Goal: Information Seeking & Learning: Learn about a topic

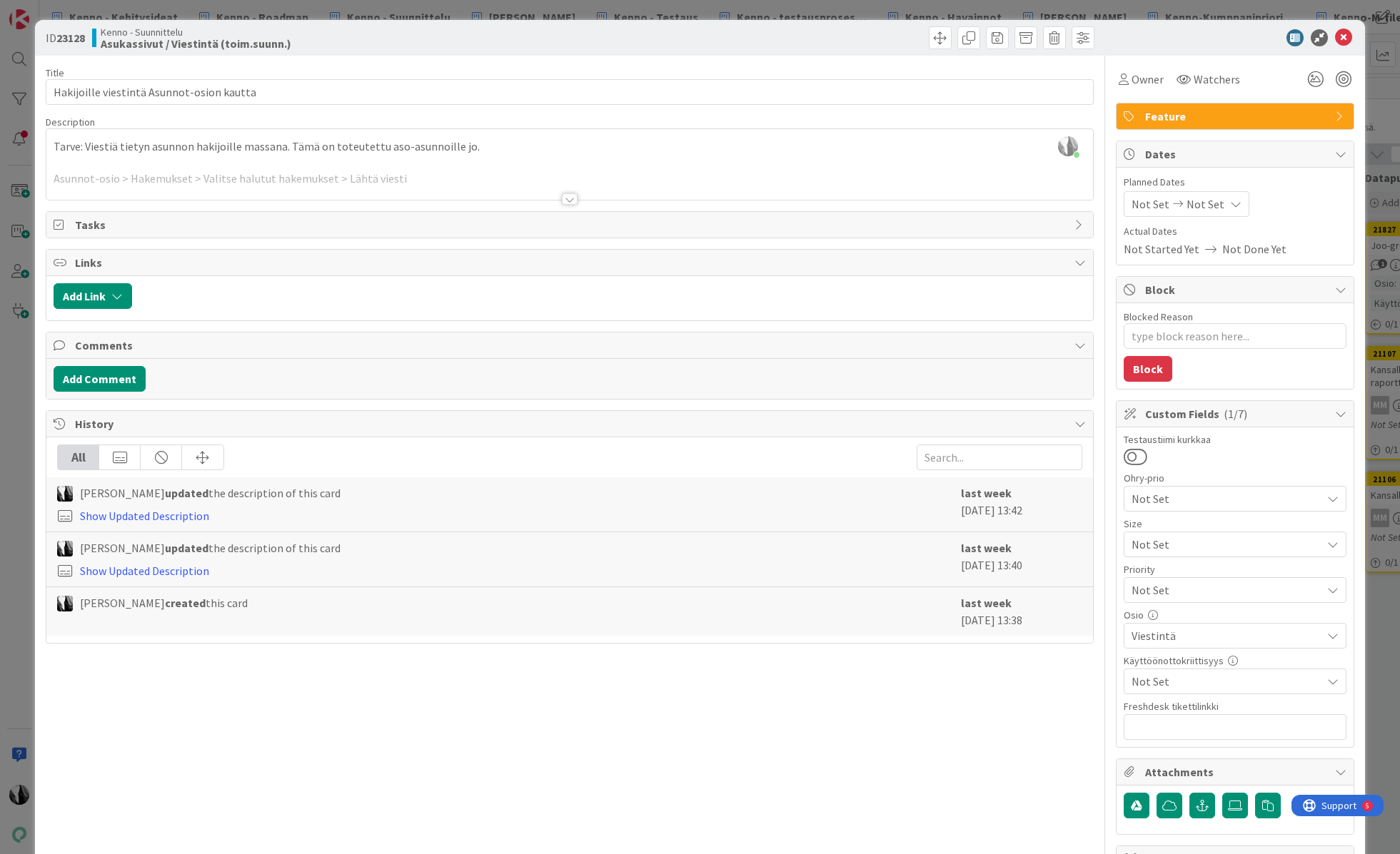
scroll to position [5, 33]
click at [1341, 35] on icon at bounding box center [1343, 38] width 17 height 17
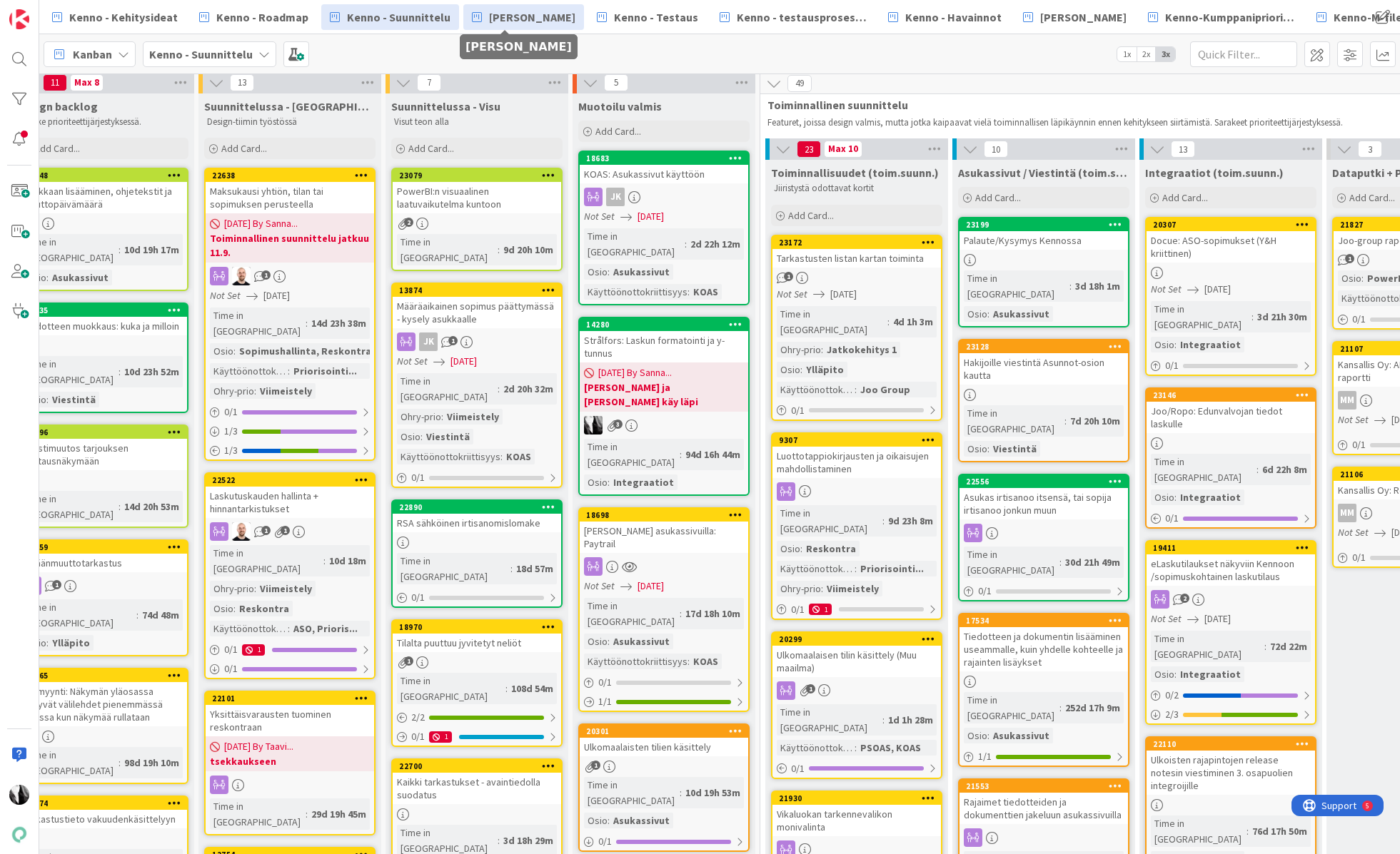
click at [505, 12] on span "[PERSON_NAME]" at bounding box center [532, 17] width 86 height 17
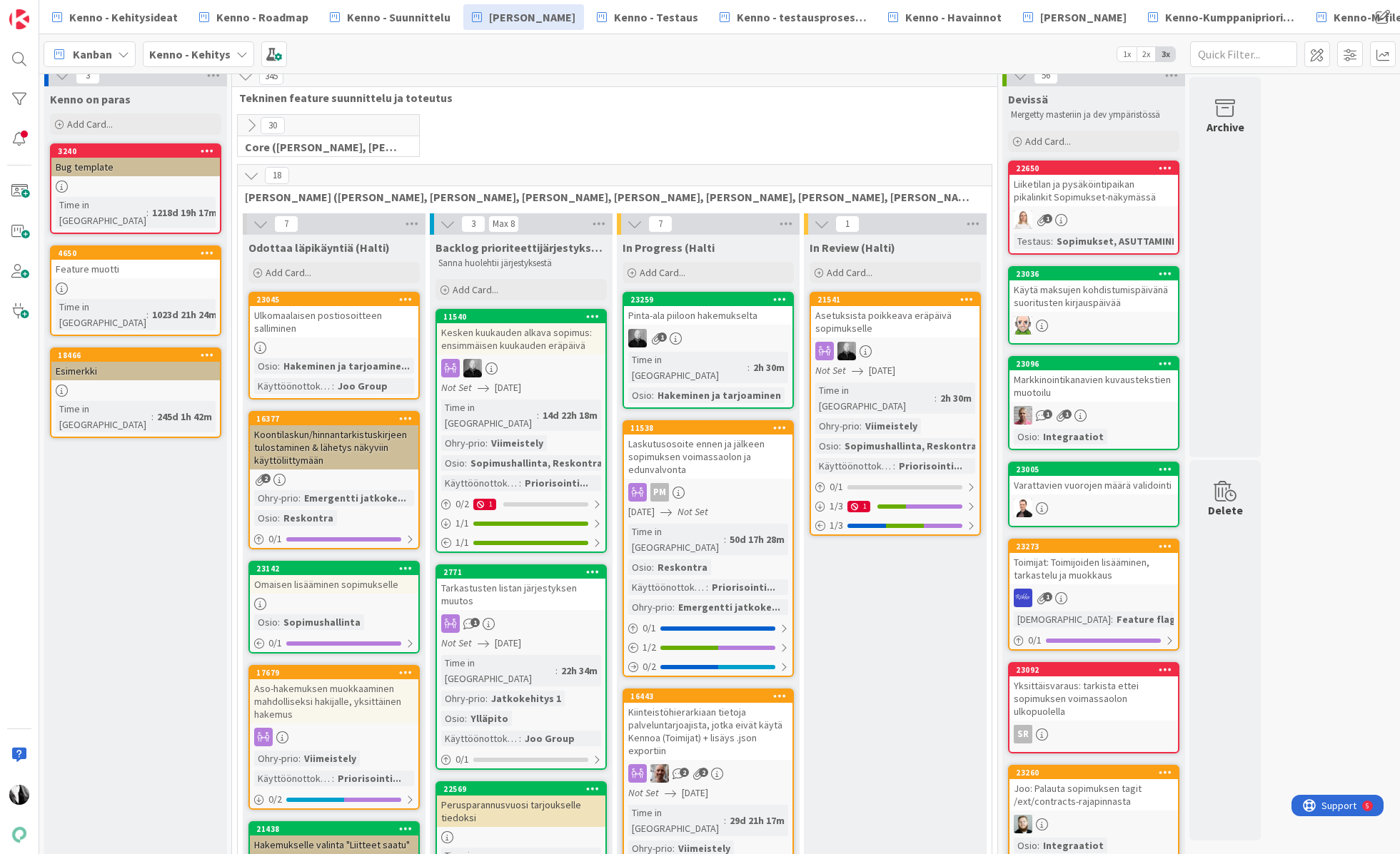
scroll to position [13, 0]
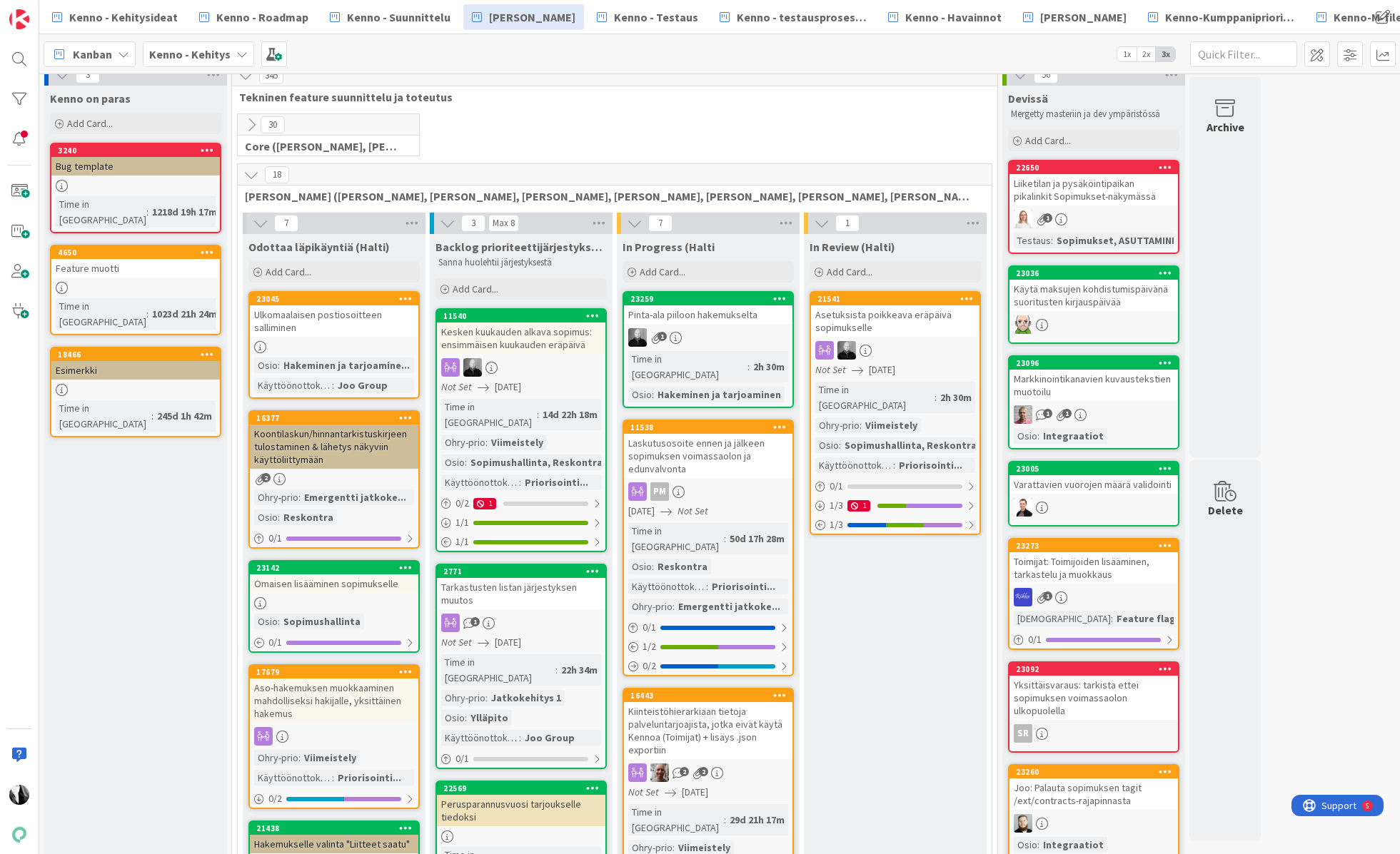
click at [251, 169] on icon at bounding box center [251, 175] width 16 height 16
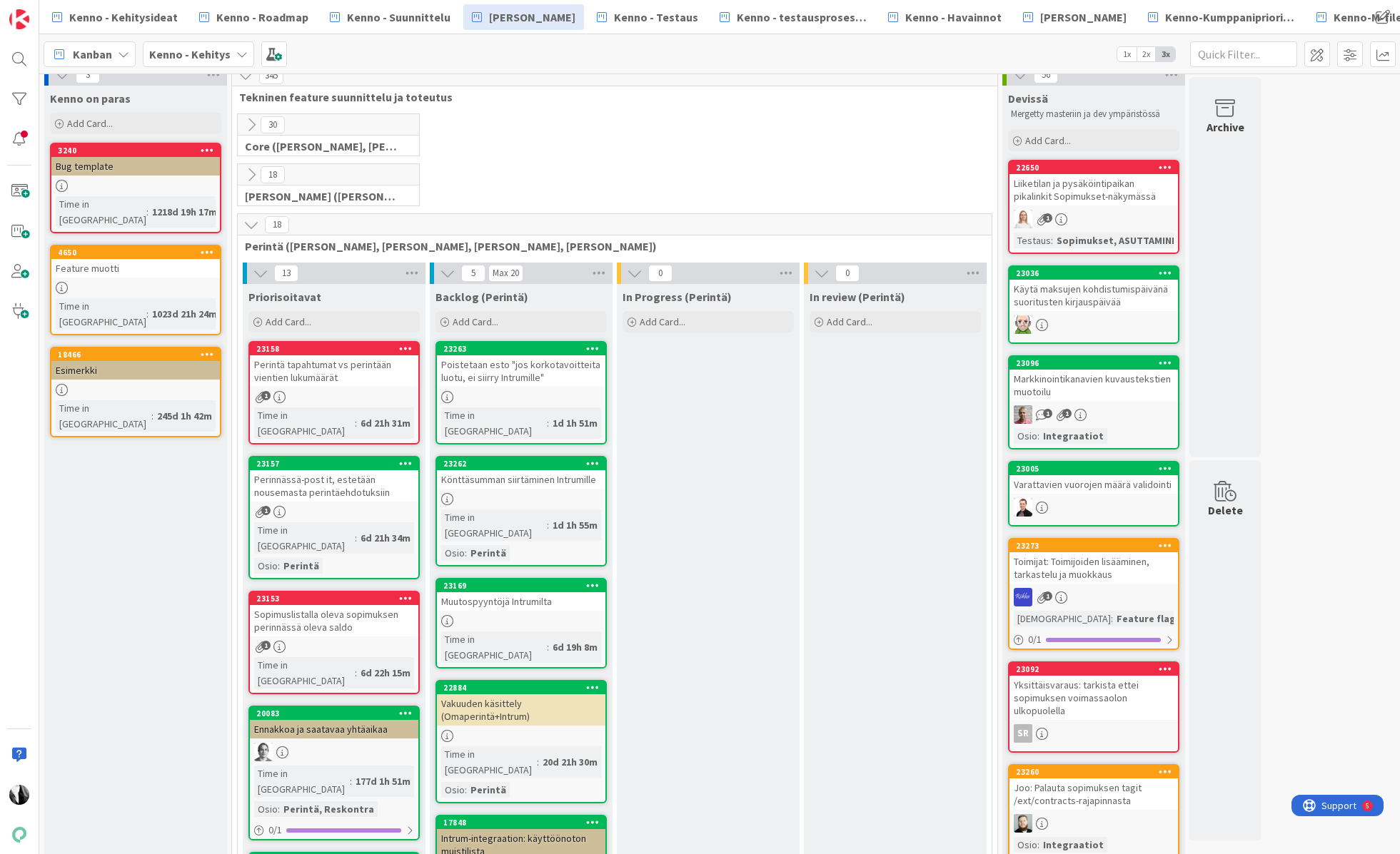
click at [250, 222] on icon at bounding box center [251, 225] width 16 height 16
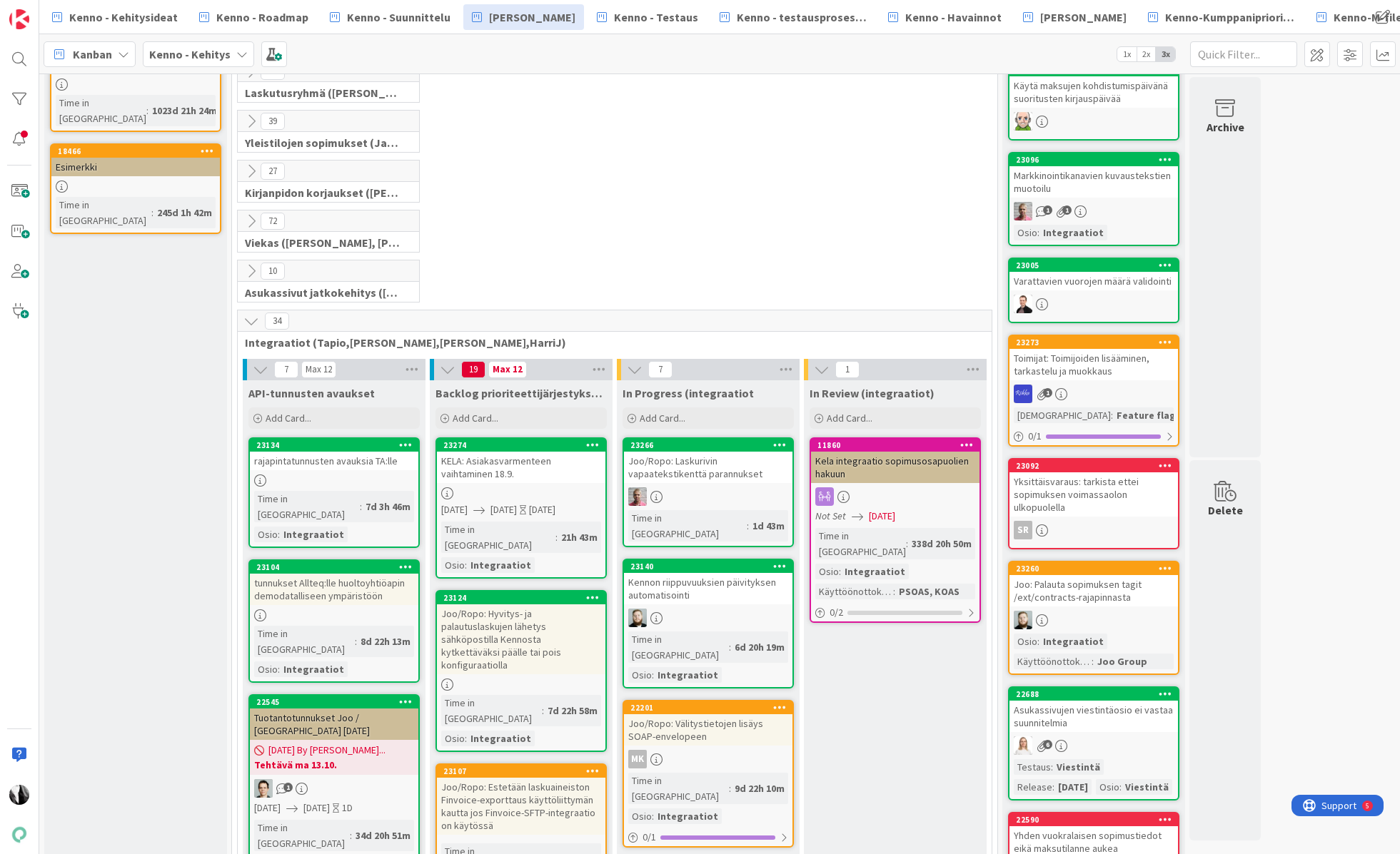
scroll to position [224, 0]
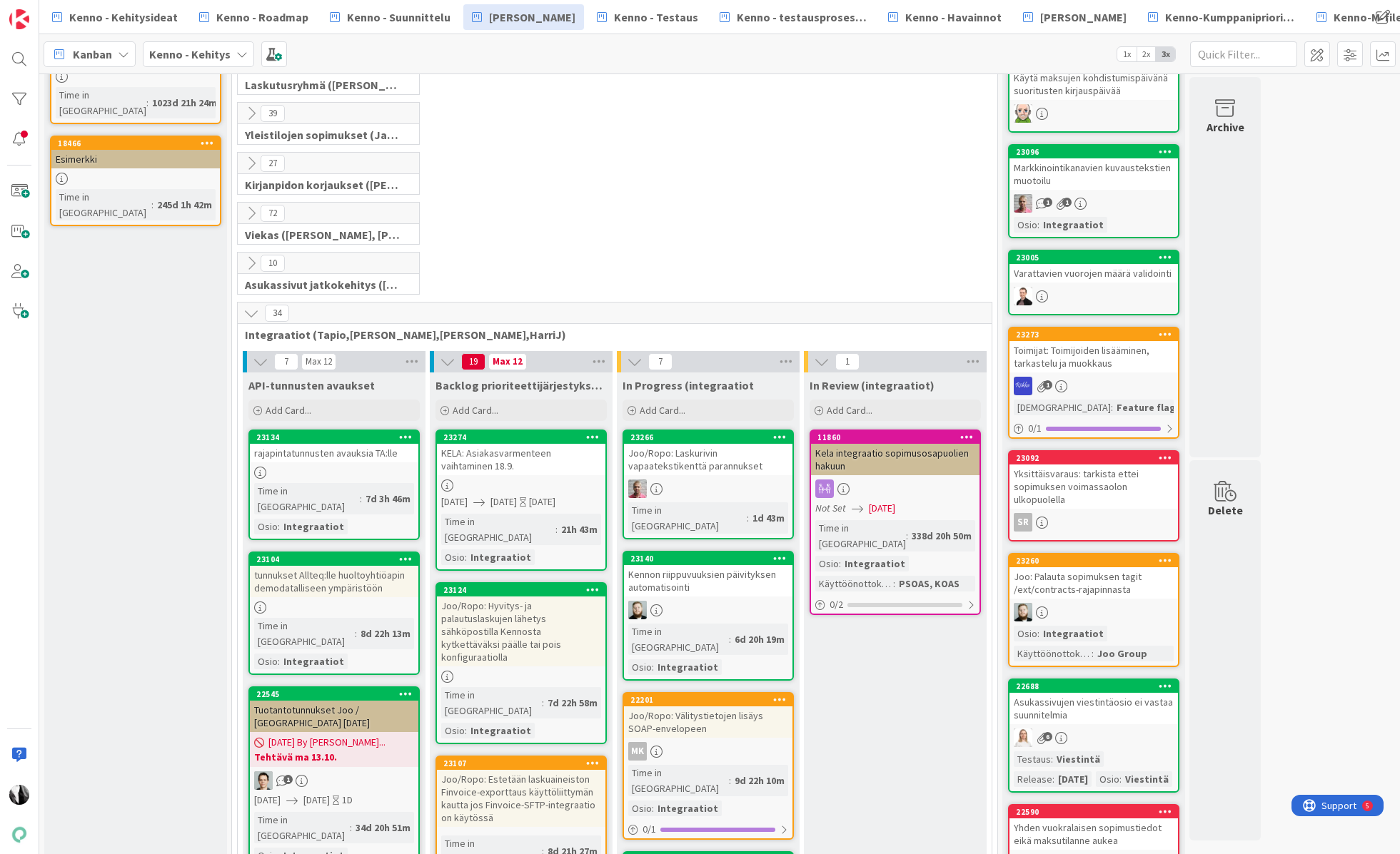
click at [553, 469] on div "KELA: Asiakasvarmenteen vaihtaminen 18.9." at bounding box center [521, 459] width 168 height 32
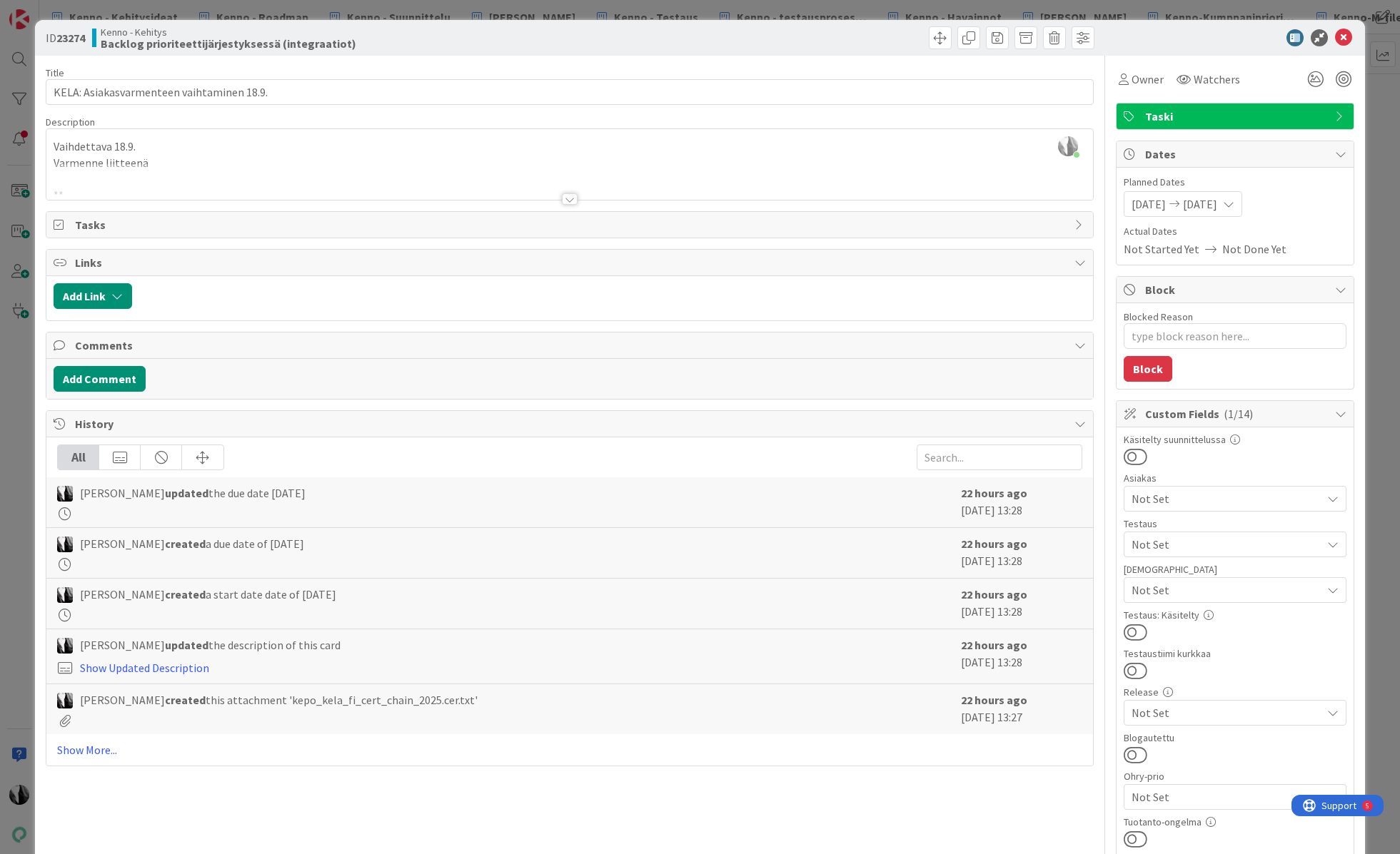
type textarea "x"
